Goal: Information Seeking & Learning: Learn about a topic

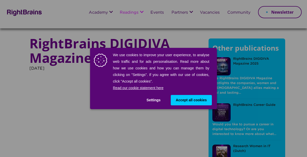
click at [193, 100] on span "Accept all cookies" at bounding box center [191, 100] width 31 height 5
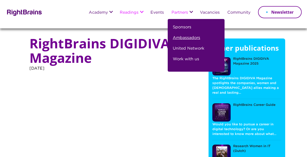
click at [182, 37] on link "Ambassadors" at bounding box center [186, 40] width 27 height 11
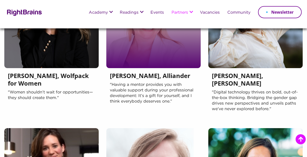
scroll to position [256, 0]
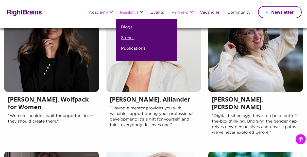
click at [128, 35] on link "Stories" at bounding box center [127, 40] width 13 height 11
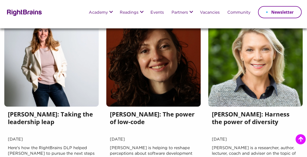
scroll to position [534, 0]
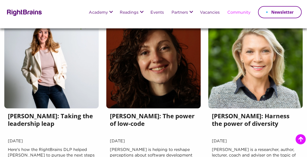
click at [241, 12] on link "Community" at bounding box center [238, 13] width 23 height 4
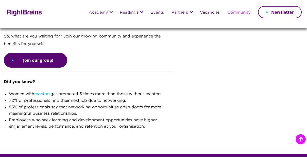
scroll to position [172, 0]
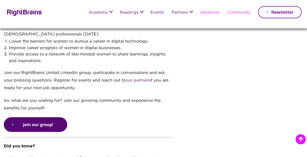
click at [209, 11] on link "Vacancies" at bounding box center [210, 13] width 20 height 4
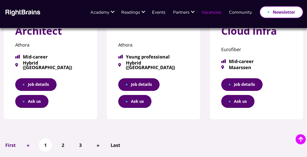
scroll to position [292, 0]
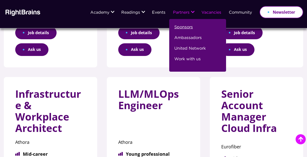
click at [180, 28] on link "Sponsors" at bounding box center [183, 29] width 19 height 11
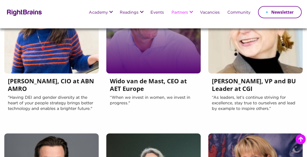
scroll to position [112, 0]
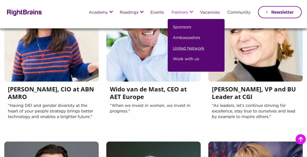
click at [184, 49] on link "United Network" at bounding box center [188, 50] width 31 height 11
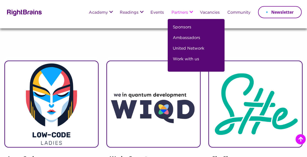
scroll to position [54, 0]
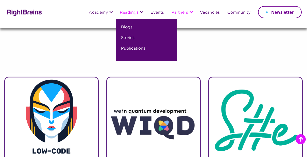
click at [129, 48] on link "Publications" at bounding box center [133, 50] width 24 height 11
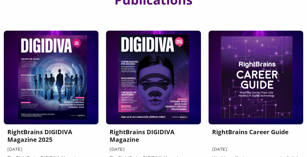
scroll to position [32, 0]
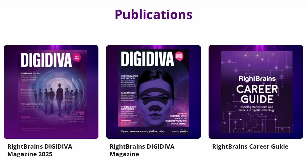
click at [50, 84] on div at bounding box center [51, 92] width 95 height 94
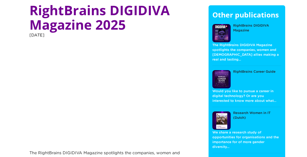
scroll to position [33, 0]
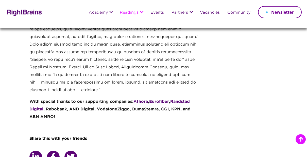
click at [195, 87] on p at bounding box center [114, 46] width 171 height 103
